Goal: Information Seeking & Learning: Learn about a topic

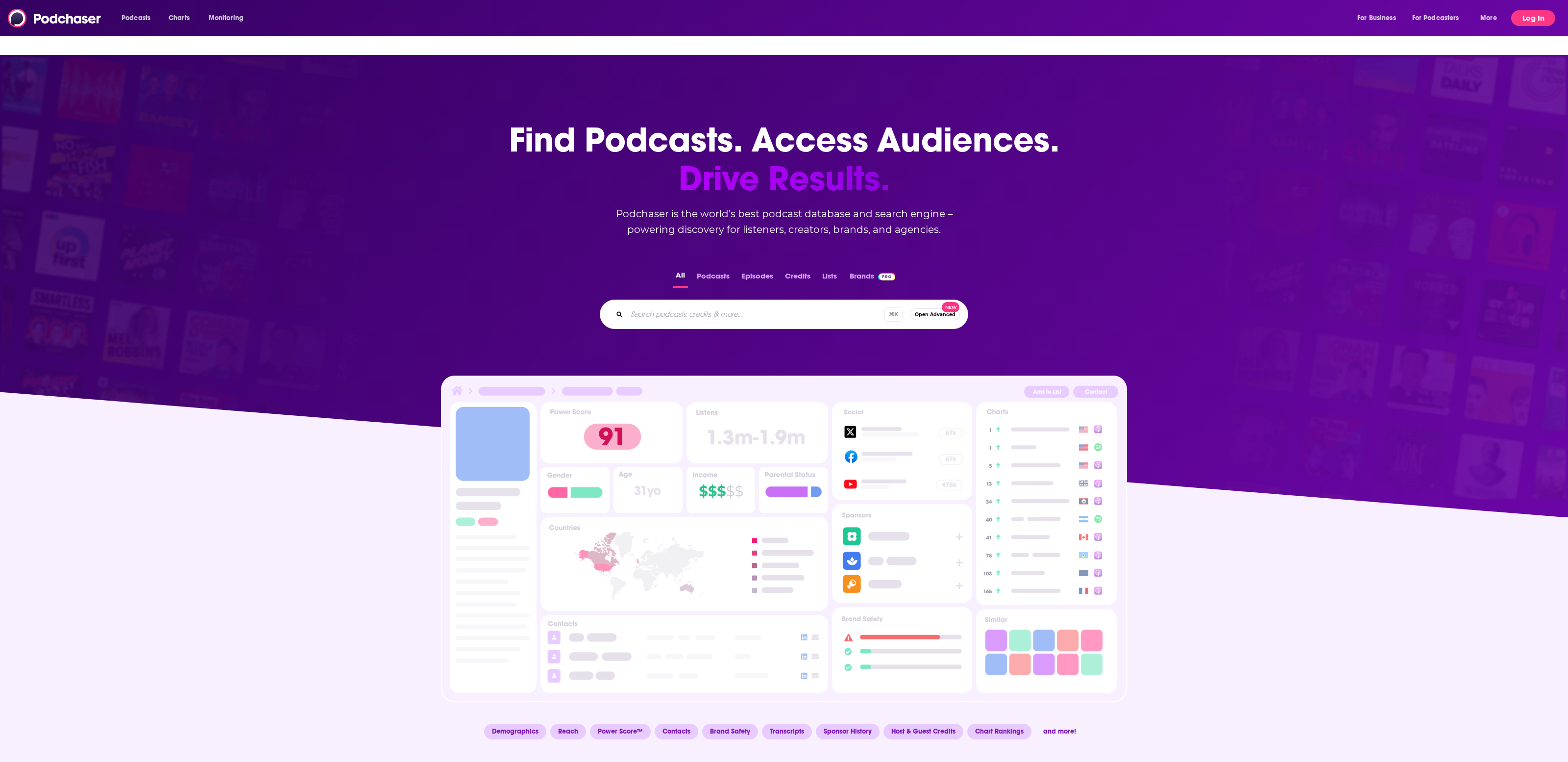
click at [1537, 17] on button "Log In" at bounding box center [1533, 18] width 44 height 16
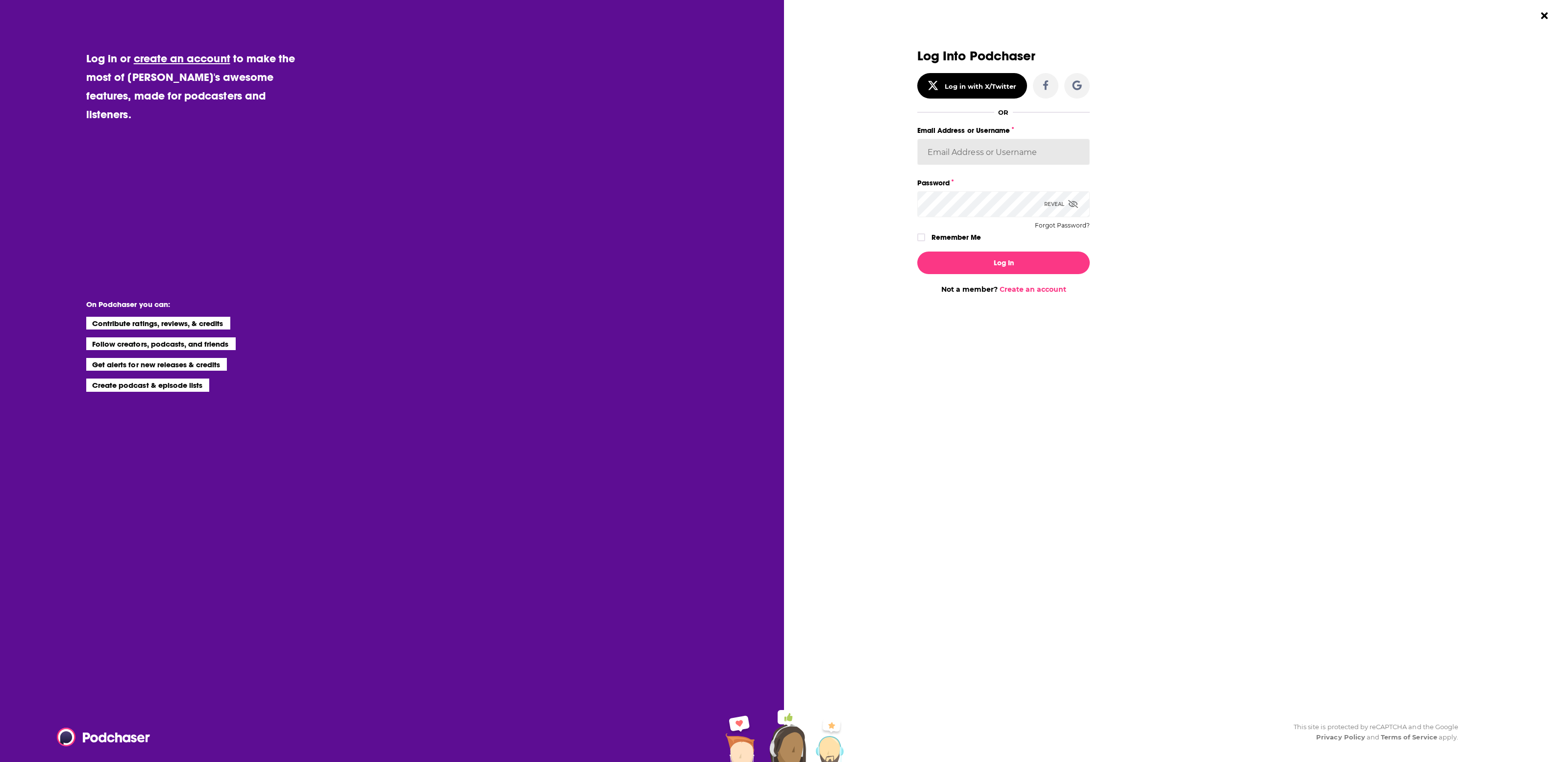
click at [956, 151] on input "Email Address or Username" at bounding box center [1003, 152] width 173 height 27
type input "[EMAIL_ADDRESS][DOMAIN_NAME]"
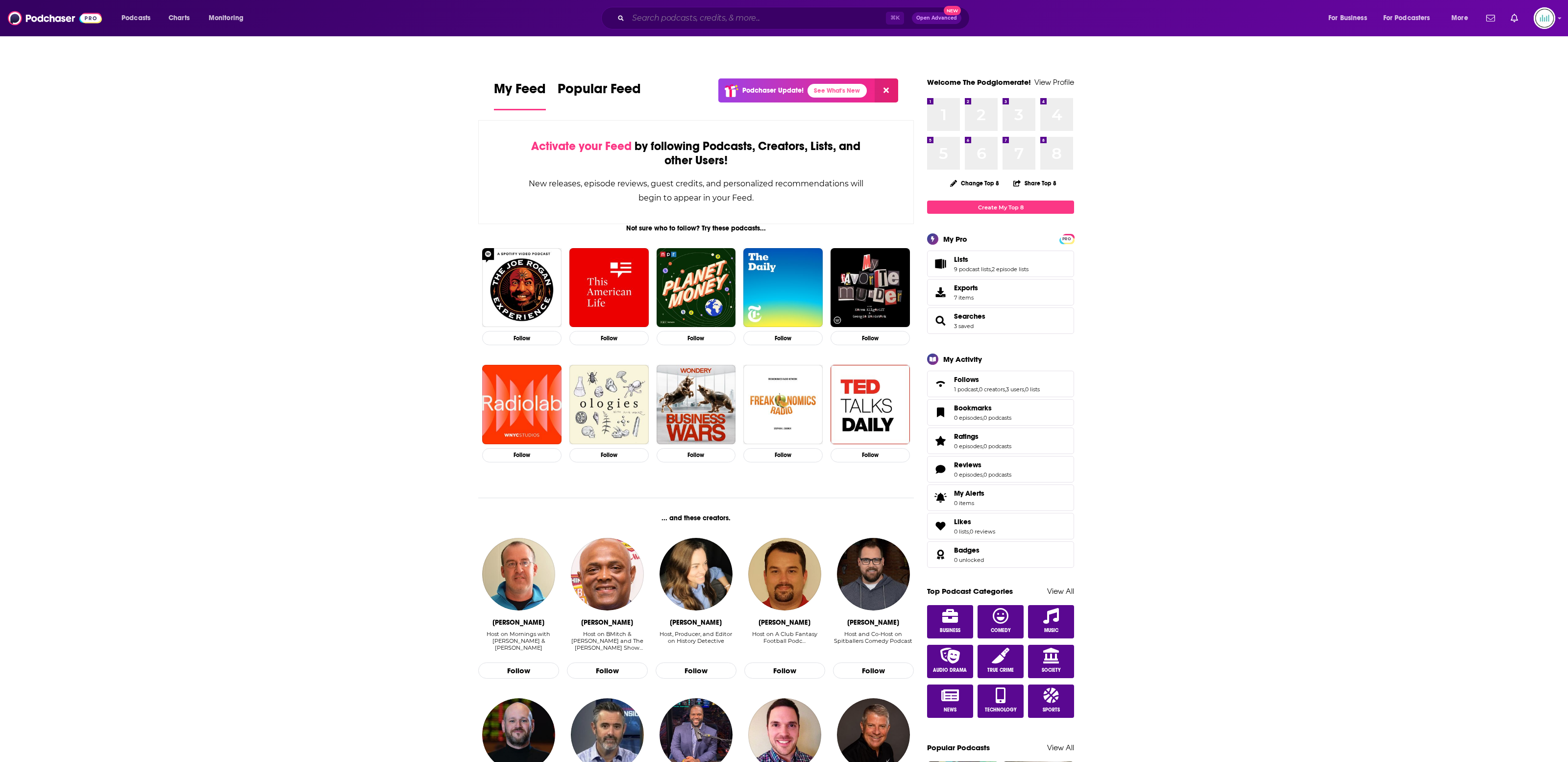
click at [771, 16] on input "Search podcasts, credits, & more..." at bounding box center [757, 18] width 258 height 16
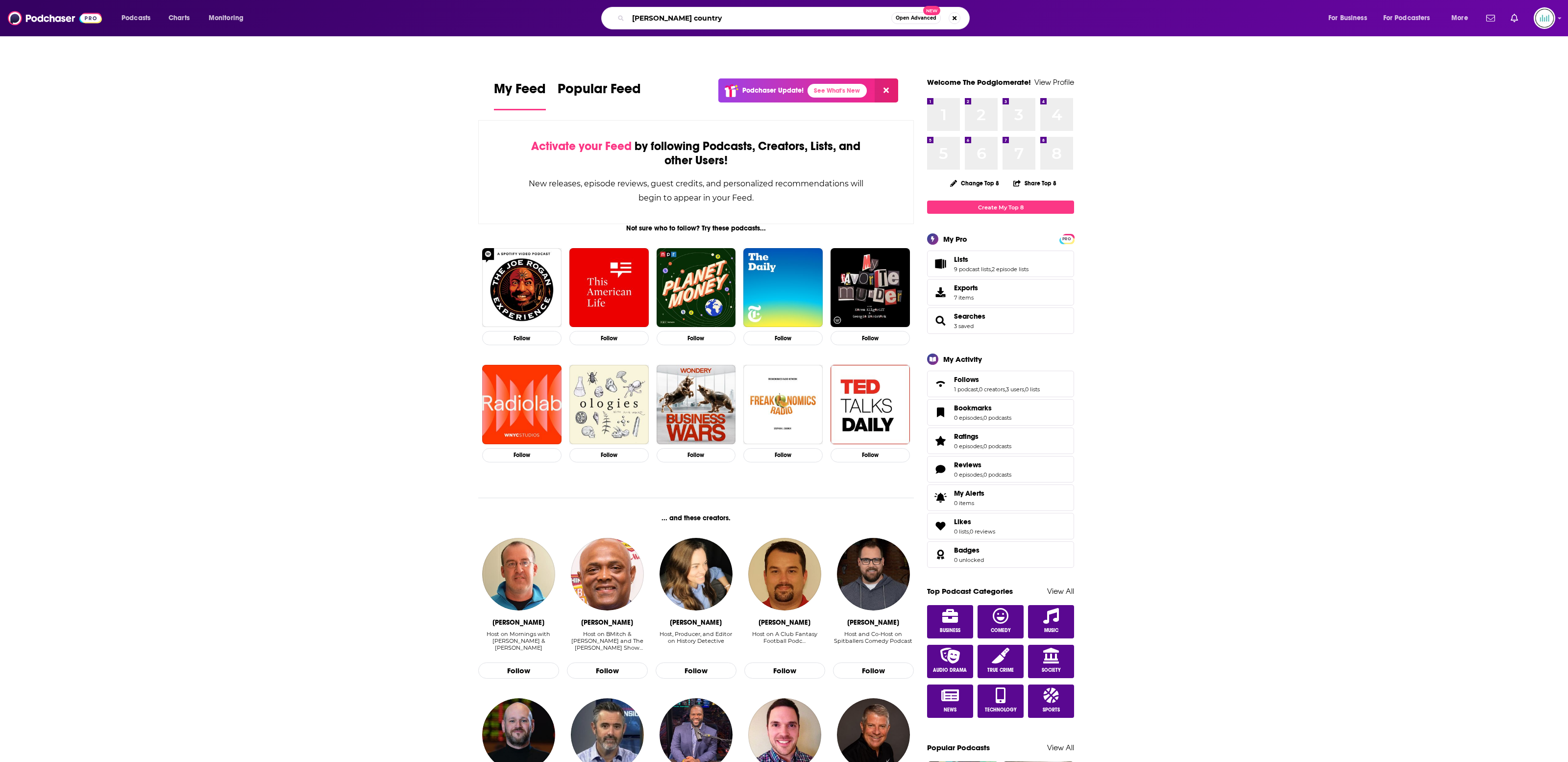
type input "[PERSON_NAME] country"
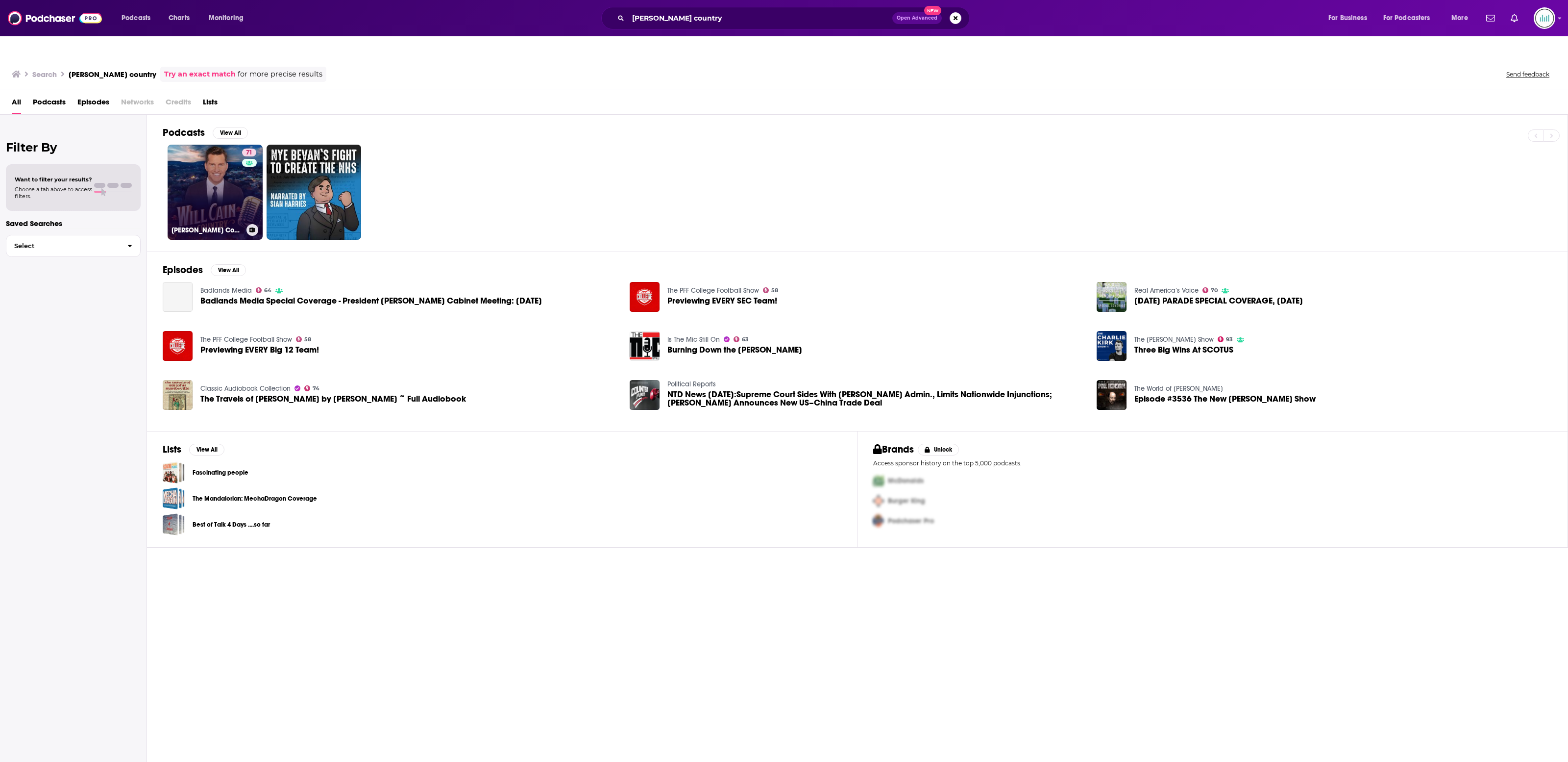
click at [225, 189] on link "71 [PERSON_NAME] Country" at bounding box center [215, 192] width 95 height 95
